Goal: Navigation & Orientation: Find specific page/section

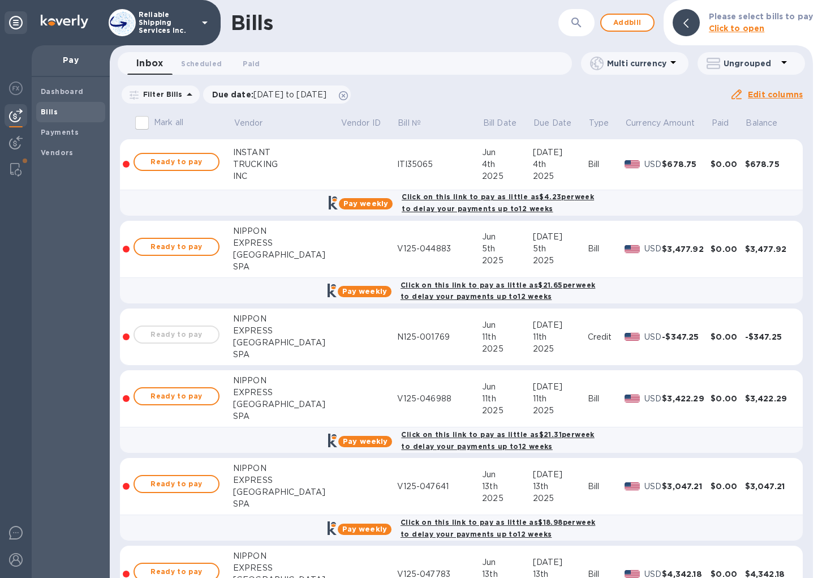
click at [14, 22] on icon at bounding box center [16, 23] width 14 height 14
